Goal: Task Accomplishment & Management: Complete application form

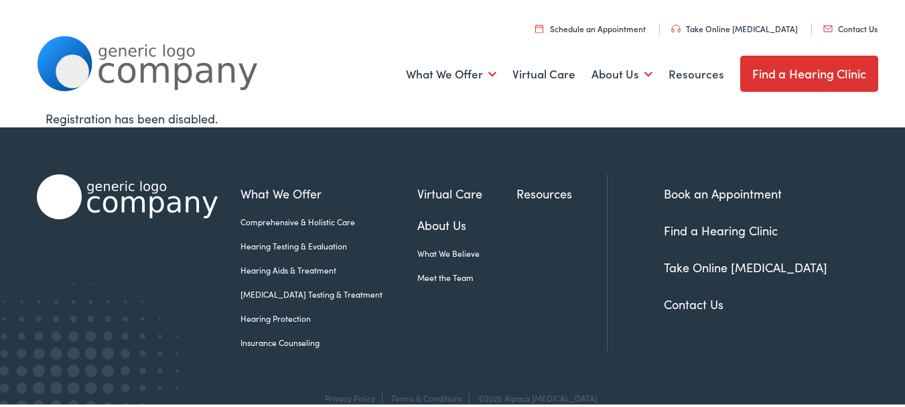
click at [823, 21] on link "Contact Us" at bounding box center [850, 26] width 54 height 11
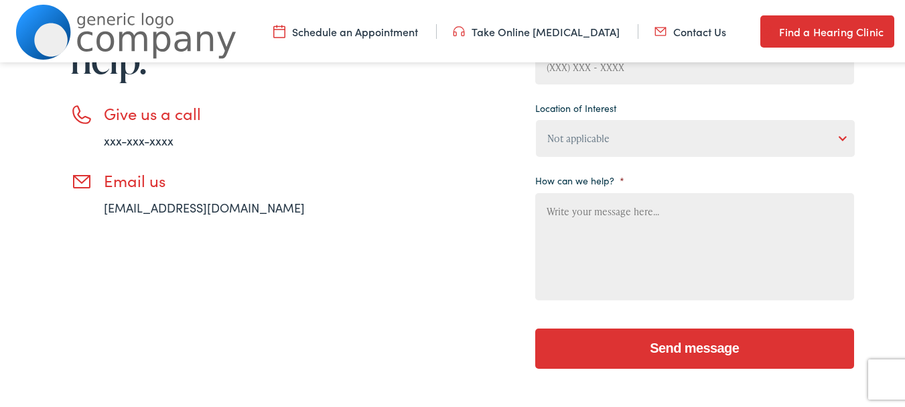
scroll to position [335, 0]
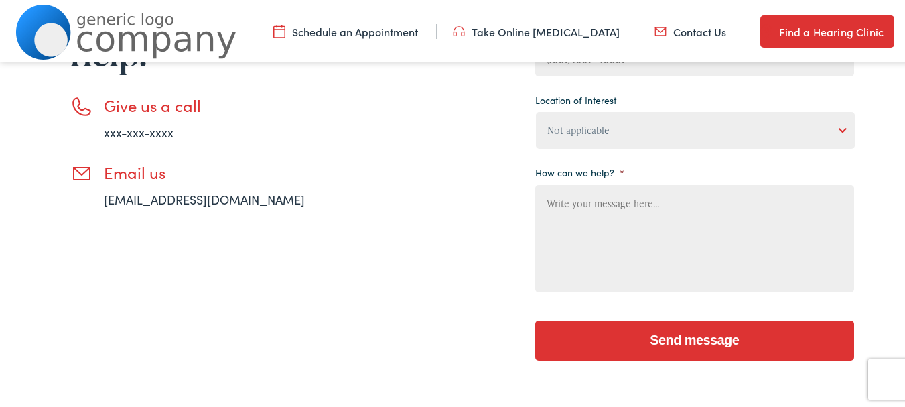
click at [668, 220] on textarea "How can we help? *" at bounding box center [694, 236] width 319 height 107
paste textarea "Would you like to schedule a complimentary professional cleaning proposal for y…"
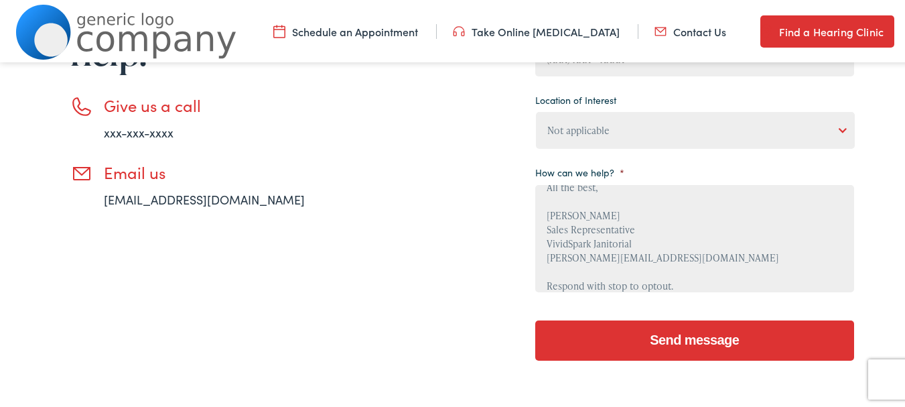
scroll to position [201, 0]
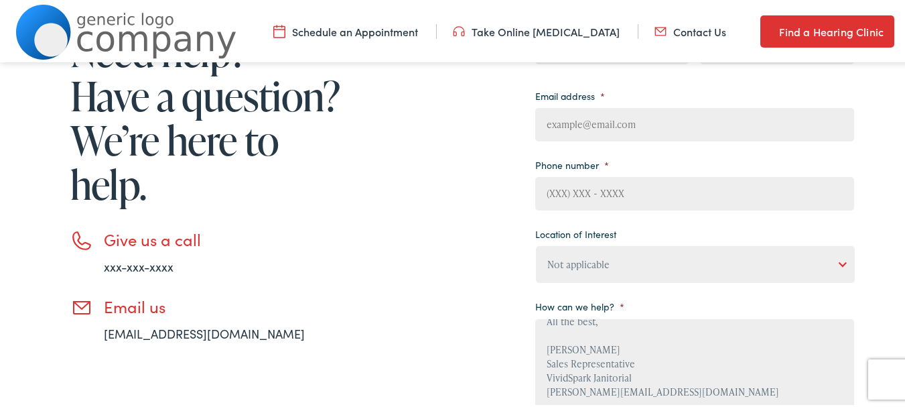
type textarea "Would you like to schedule a complimentary professional cleaning proposal for y…"
click at [624, 176] on li "Phone number *" at bounding box center [694, 181] width 319 height 56
click at [636, 220] on ul "Your name * First Last Email address * Phone number * Location of Interest Not …" at bounding box center [694, 216] width 319 height 423
click at [636, 221] on ul "Your name * First Last Email address * Phone number * Location of Interest Not …" at bounding box center [694, 216] width 319 height 423
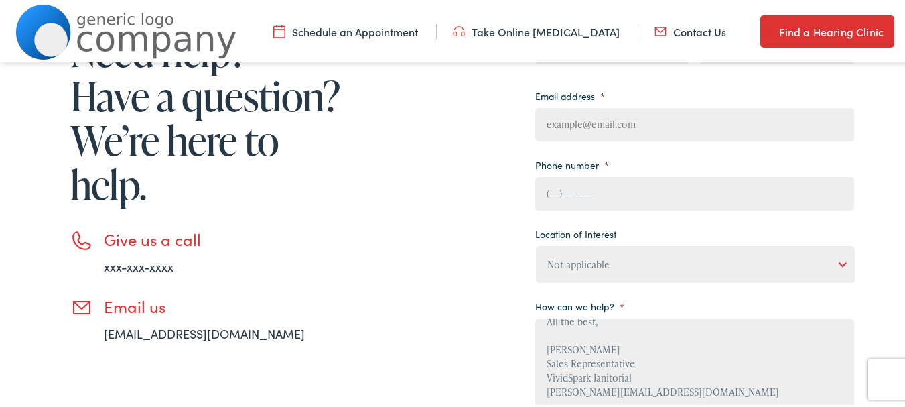
click at [637, 202] on input "(___) ___-____" at bounding box center [694, 192] width 319 height 34
type input "[PHONE_NUMBER]"
type input "[PERSON_NAME]"
type input "[PERSON_NAME][EMAIL_ADDRESS][DOMAIN_NAME]"
